Goal: Information Seeking & Learning: Compare options

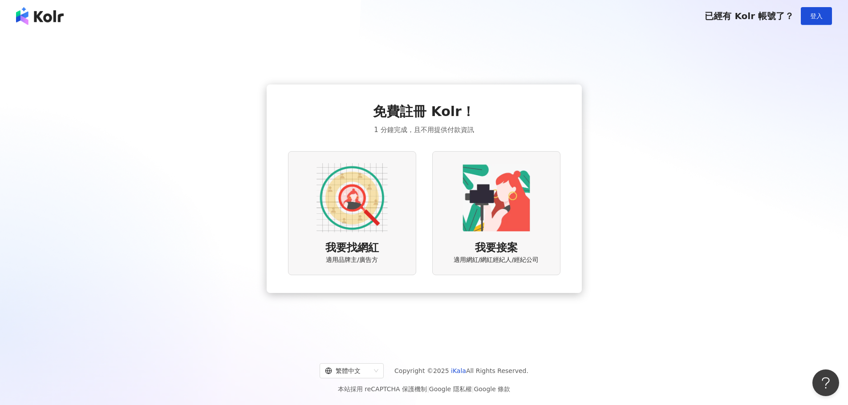
click at [365, 203] on img at bounding box center [351, 197] width 71 height 71
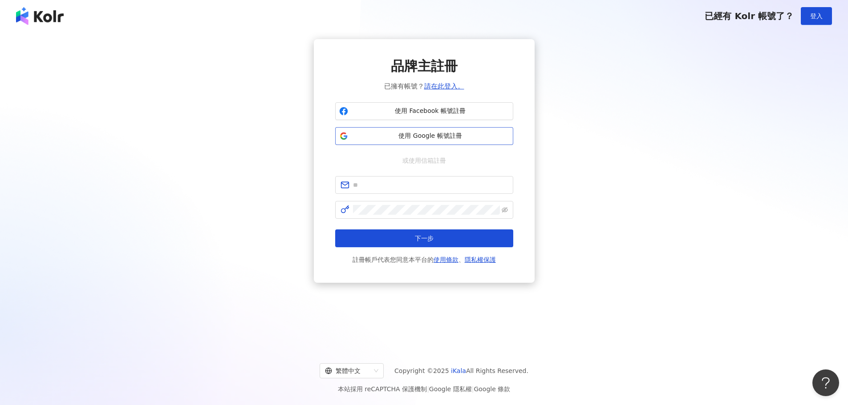
click at [441, 138] on span "使用 Google 帳號註冊" at bounding box center [431, 136] width 158 height 9
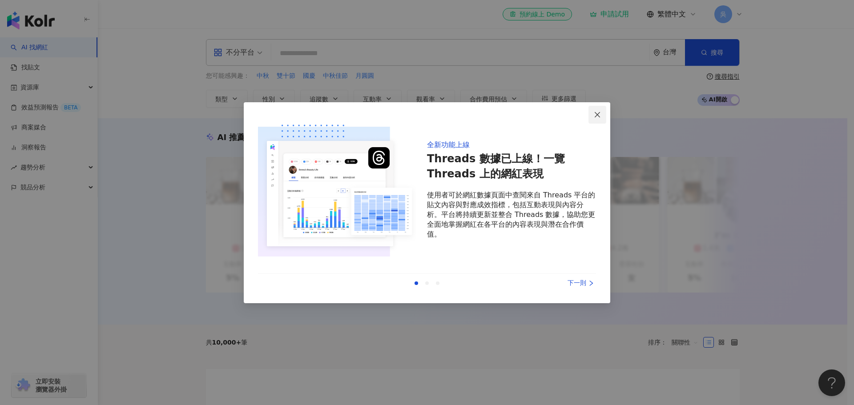
click at [597, 117] on icon "close" at bounding box center [597, 114] width 7 height 7
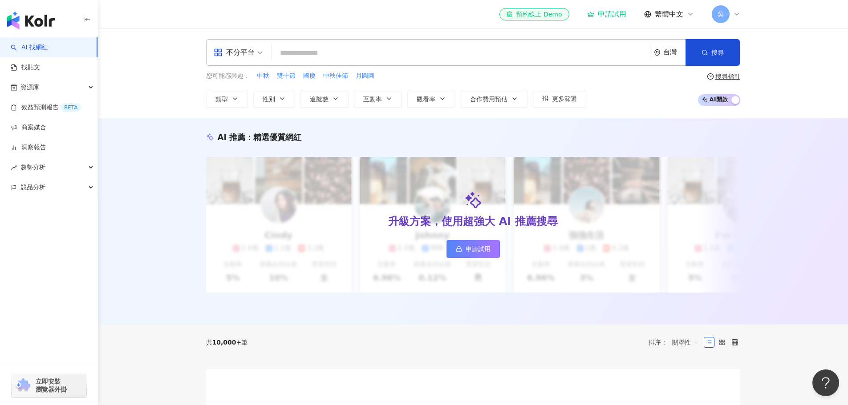
click at [410, 53] on input "search" at bounding box center [460, 53] width 371 height 17
click at [262, 50] on span "不分平台" at bounding box center [238, 52] width 49 height 14
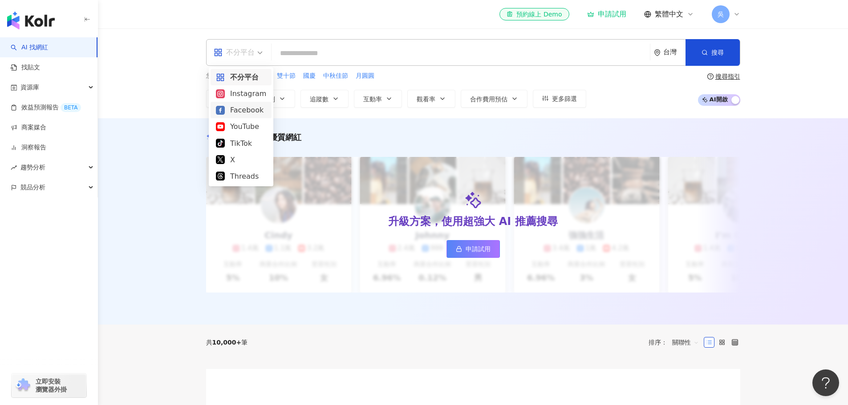
click at [251, 108] on div "Facebook" at bounding box center [241, 110] width 50 height 11
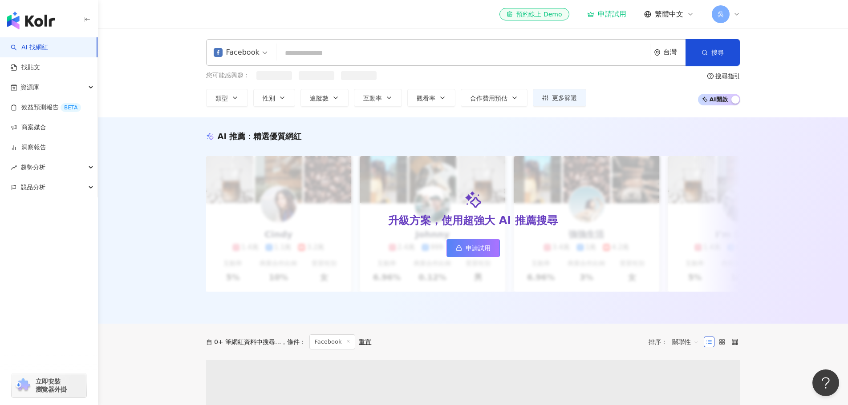
click at [332, 53] on input "search" at bounding box center [463, 53] width 366 height 17
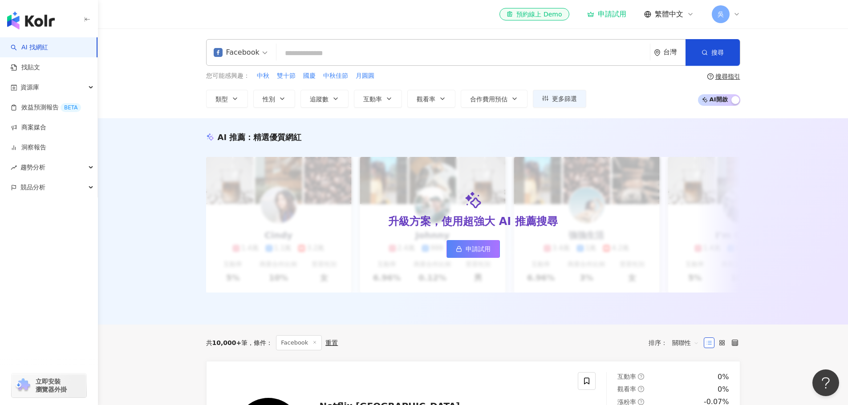
click at [332, 53] on input "search" at bounding box center [463, 53] width 366 height 17
click at [281, 105] on button "性別" at bounding box center [274, 99] width 42 height 18
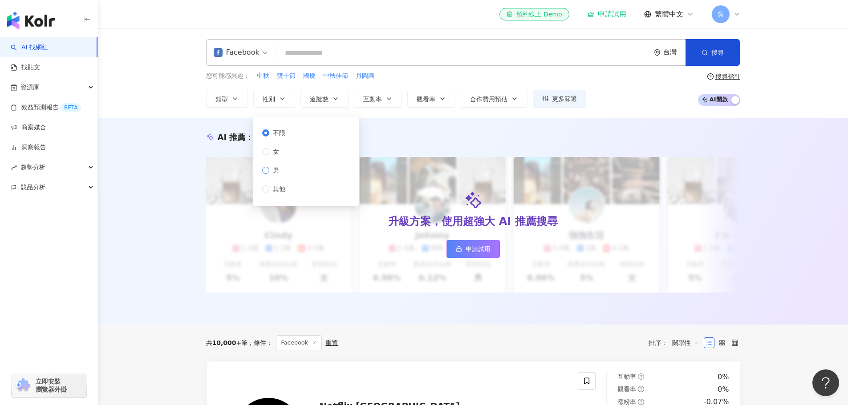
click at [283, 169] on label "男" at bounding box center [275, 171] width 27 height 10
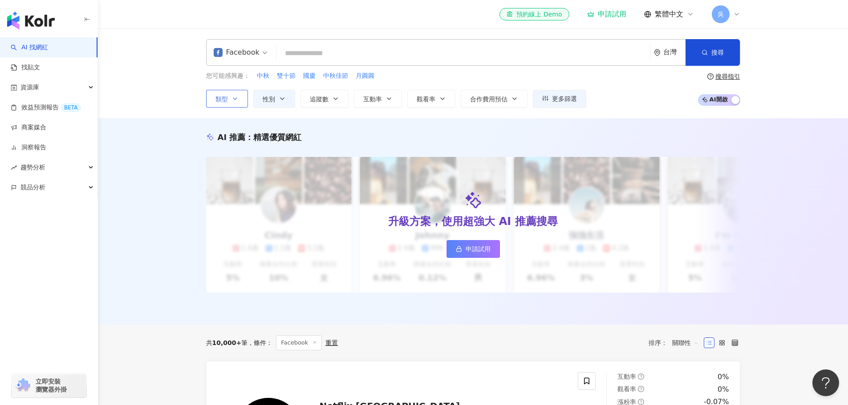
click at [228, 104] on button "類型" at bounding box center [227, 99] width 42 height 18
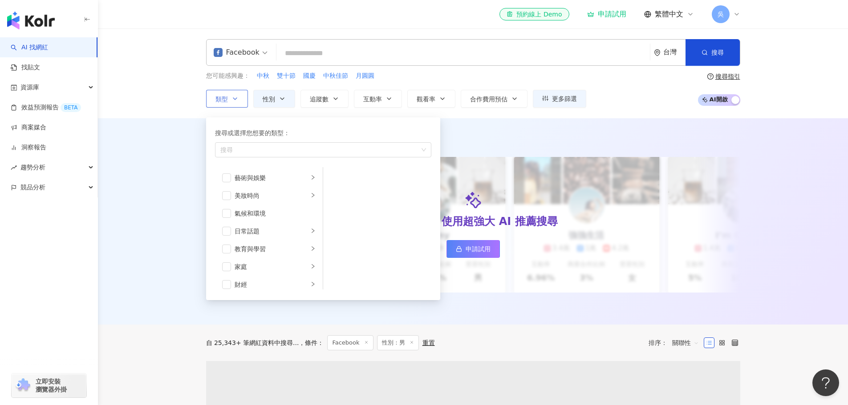
click at [228, 104] on button "類型 搜尋或選擇您想要的類型： 搜尋 藝術與娛樂 美妝時尚 氣候和環境 日常話題 教育與學習 家庭 財經 美食 命理占卜 遊戲 法政社會 生活風格 影視娛樂 …" at bounding box center [227, 99] width 42 height 18
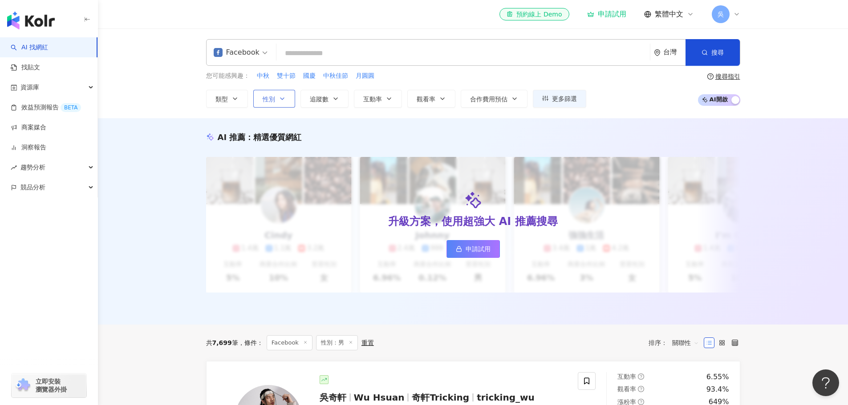
click at [269, 106] on button "性別" at bounding box center [274, 99] width 42 height 18
click at [625, 90] on div "您可能感興趣： 中秋 雙十節 國慶 中秋佳節 月圓圓 類型 性別 追蹤數 互動率 觀看率 合作費用預估 更多篩選 不限 女 男 其他 搜尋指引 AI 開啟 A…" at bounding box center [473, 89] width 534 height 36
click at [512, 101] on icon "button" at bounding box center [514, 98] width 7 height 7
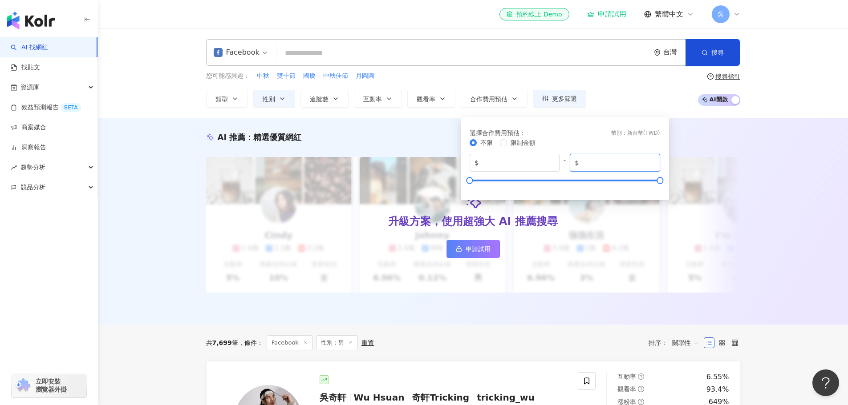
click at [620, 160] on input "*******" at bounding box center [618, 163] width 74 height 10
drag, startPoint x: 591, startPoint y: 163, endPoint x: 581, endPoint y: 164, distance: 9.4
click at [581, 164] on input "*******" at bounding box center [618, 163] width 74 height 10
type input "*****"
click at [586, 129] on div "選擇合作費用預估 ： 幣別 ： 新台幣 ( TWD )" at bounding box center [564, 133] width 190 height 10
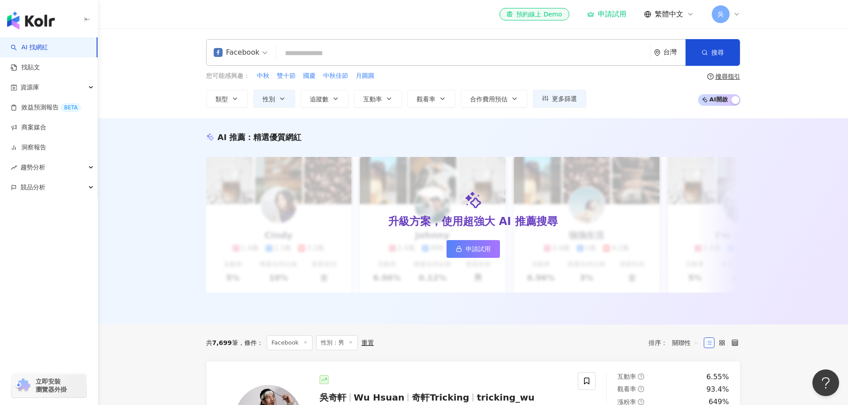
click at [625, 96] on div "您可能感興趣： 中秋 雙十節 國慶 中秋佳節 月圓圓 類型 性別 追蹤數 互動率 觀看率 合作費用預估 更多篩選 不限 女 男 其他 選擇合作費用預估 ： 幣…" at bounding box center [473, 89] width 534 height 36
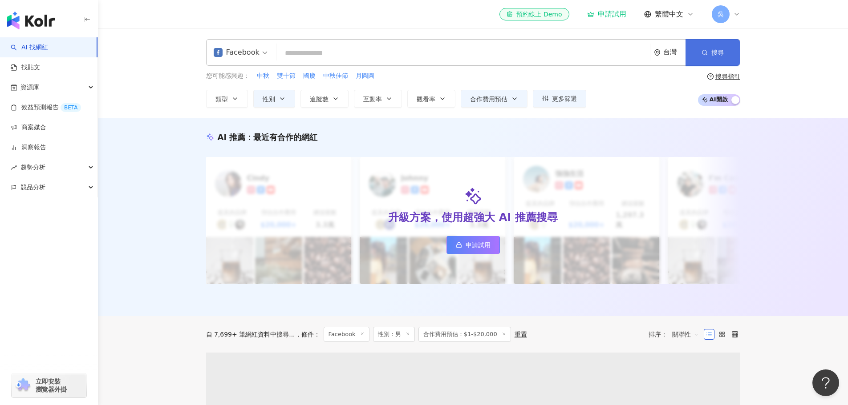
click at [711, 47] on button "搜尋" at bounding box center [712, 52] width 54 height 27
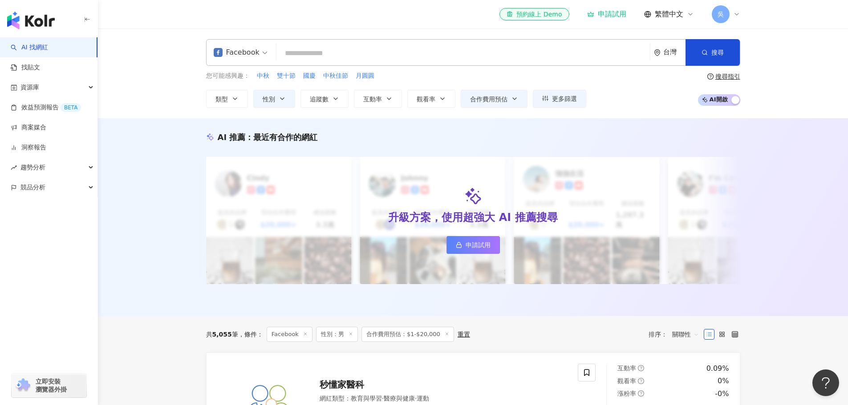
click at [738, 15] on icon at bounding box center [736, 14] width 7 height 7
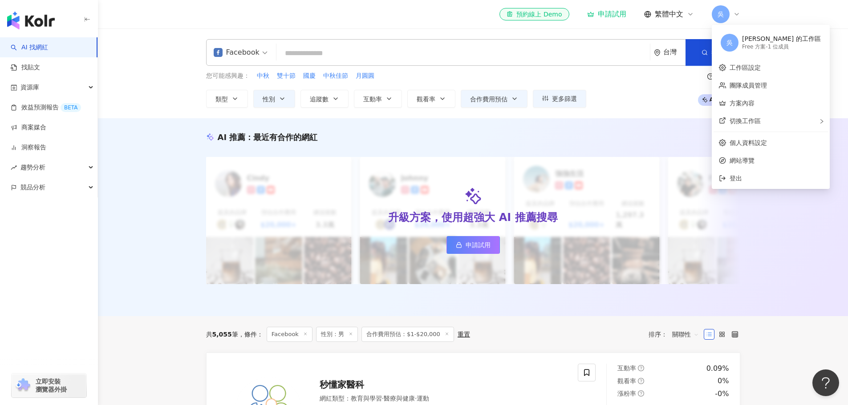
click at [738, 15] on icon at bounding box center [736, 14] width 7 height 7
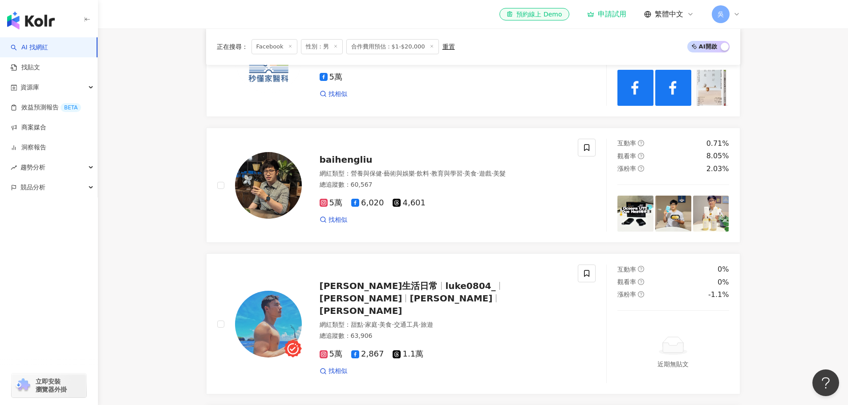
scroll to position [356, 0]
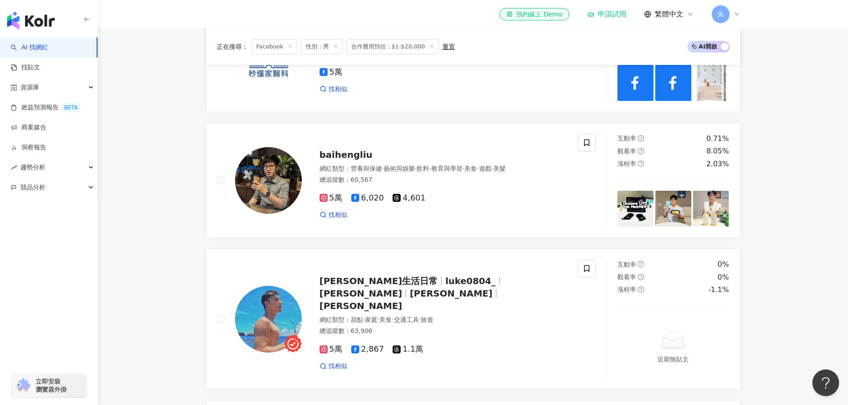
click at [740, 14] on icon at bounding box center [736, 14] width 7 height 7
click at [754, 262] on div "正在搜尋 ： Facebook 性別：男 合作費用預估：$1-$20,000 重置 AI 開啟 AI 關閉 秒懂家醫科 網紅類型 ： 教育與學習 · 醫療與健…" at bounding box center [473, 386] width 570 height 852
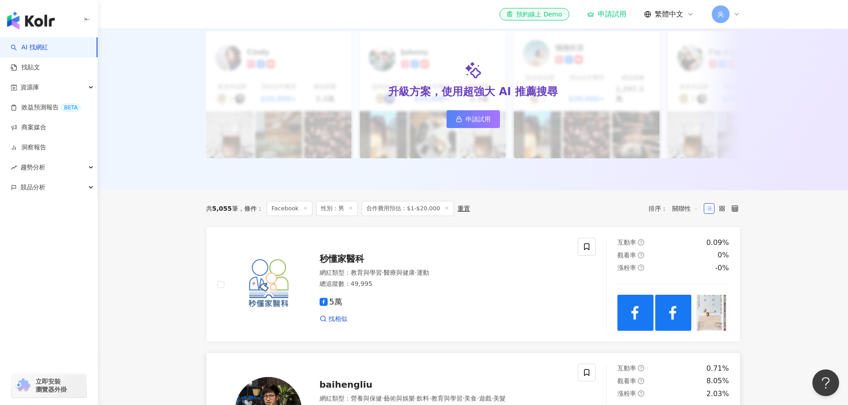
scroll to position [192, 0]
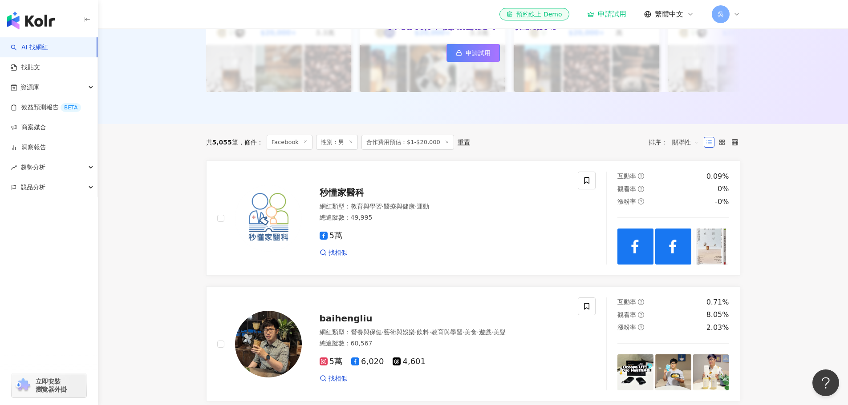
click at [304, 141] on line at bounding box center [305, 142] width 2 height 2
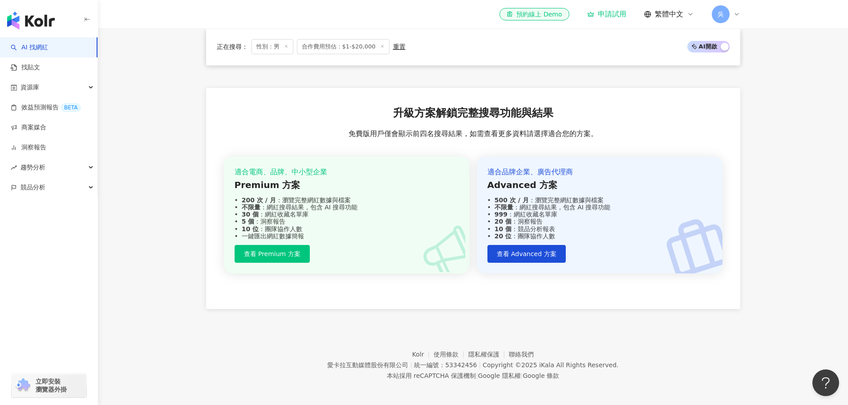
scroll to position [834, 0]
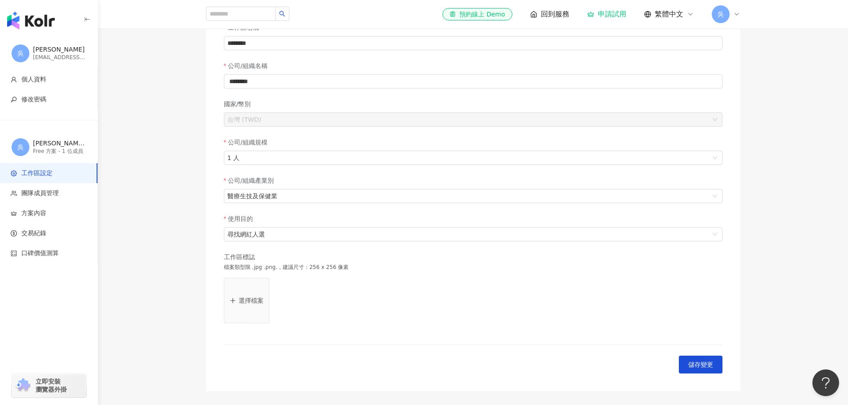
scroll to position [89, 0]
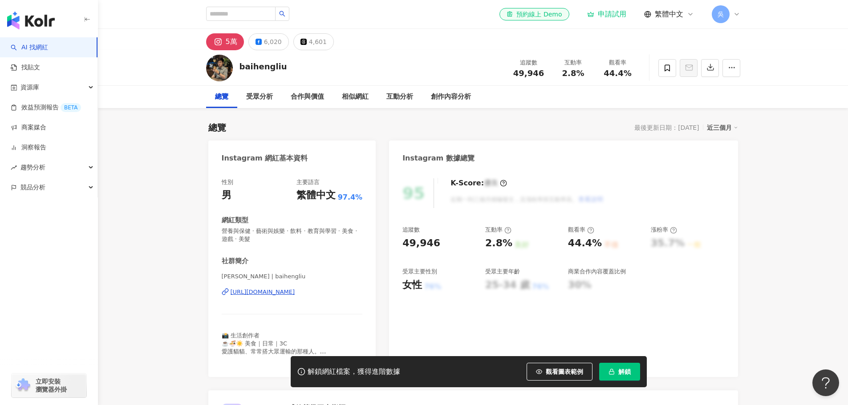
click at [264, 295] on div "https://www.instagram.com/baihengliu/" at bounding box center [263, 292] width 65 height 8
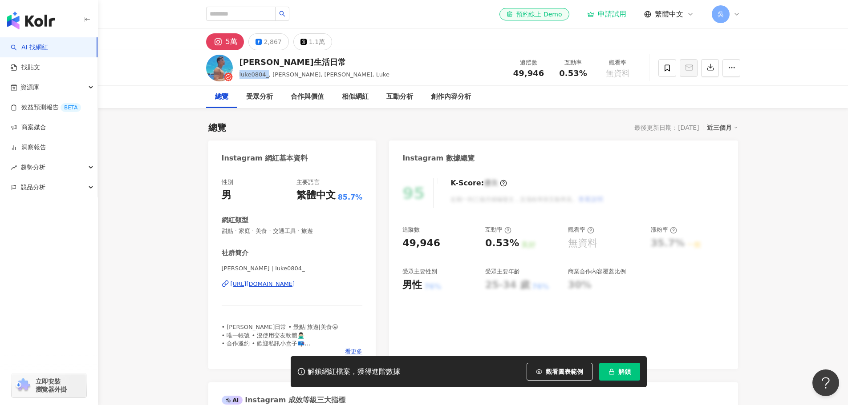
drag, startPoint x: 239, startPoint y: 75, endPoint x: 267, endPoint y: 76, distance: 27.6
click at [267, 76] on span "luke0804_, 龔俊碩, 路克, Luke" at bounding box center [314, 74] width 150 height 7
copy span "luke0804_"
click at [295, 286] on div "https://www.instagram.com/luke0804_/" at bounding box center [263, 284] width 65 height 8
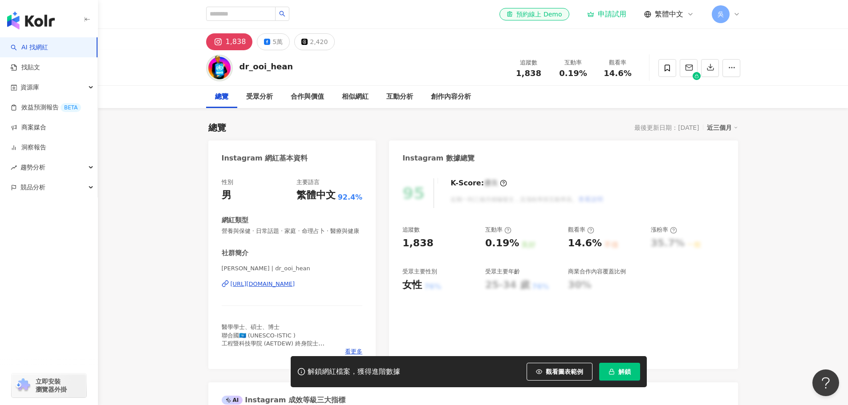
click at [264, 67] on div "dr_ooi_hean" at bounding box center [266, 66] width 54 height 11
click at [241, 65] on div "dr_ooi_hean" at bounding box center [266, 66] width 54 height 11
click at [218, 70] on img at bounding box center [219, 68] width 27 height 27
click at [227, 43] on div "1,838" at bounding box center [236, 42] width 20 height 12
drag, startPoint x: 239, startPoint y: 65, endPoint x: 290, endPoint y: 68, distance: 50.8
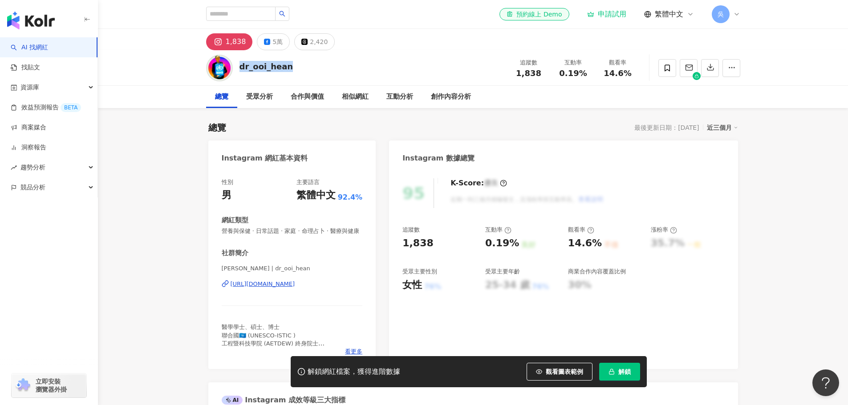
click at [290, 68] on div "dr_ooi_hean 追蹤數 1,838 互動率 0.19% 觀看率 14.6%" at bounding box center [473, 67] width 570 height 35
copy div "dr_ooi_hean"
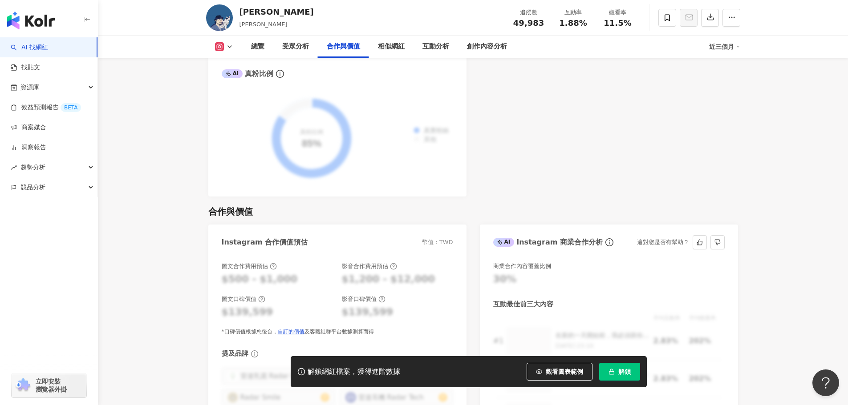
scroll to position [1157, 0]
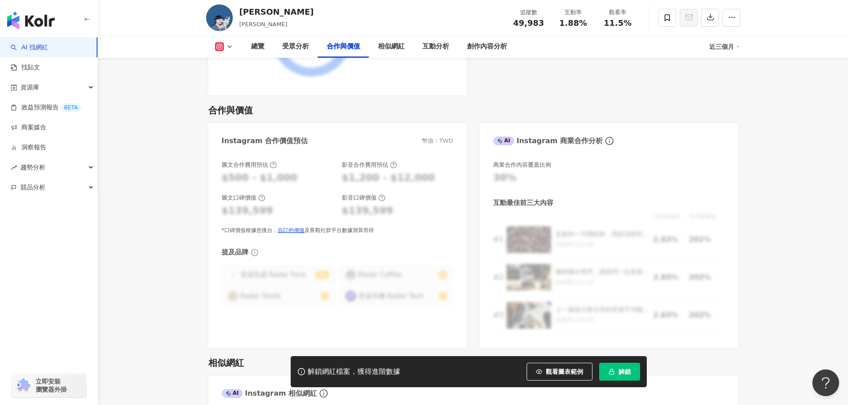
click at [805, 199] on main "5萬 2.1萬 [PERSON_NAME] [PERSON_NAME] 追蹤數 49,983 互動率 1.88% 觀看率 11.5% 總覽 受眾分析 合作與價…" at bounding box center [473, 372] width 750 height 3001
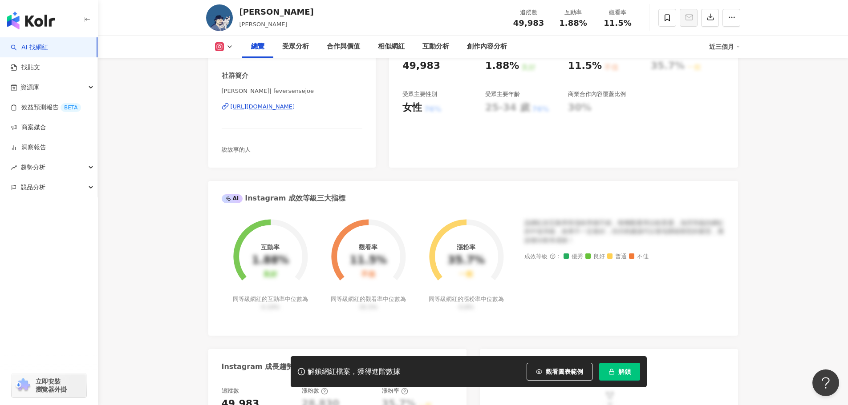
scroll to position [0, 0]
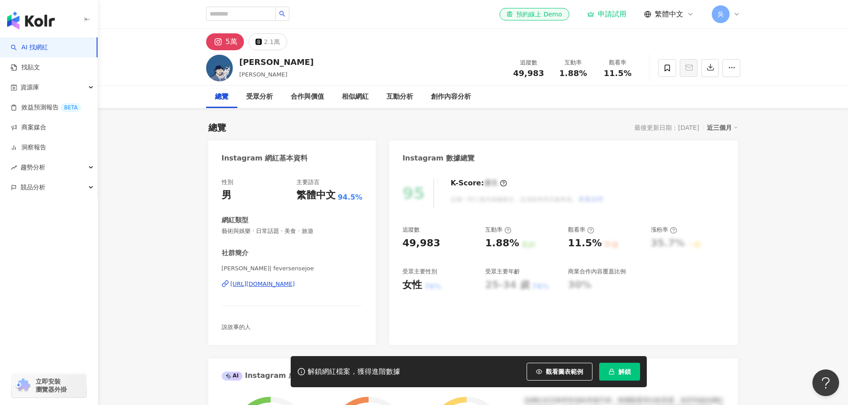
click at [295, 283] on div "[URL][DOMAIN_NAME]" at bounding box center [263, 284] width 65 height 8
